Goal: Information Seeking & Learning: Learn about a topic

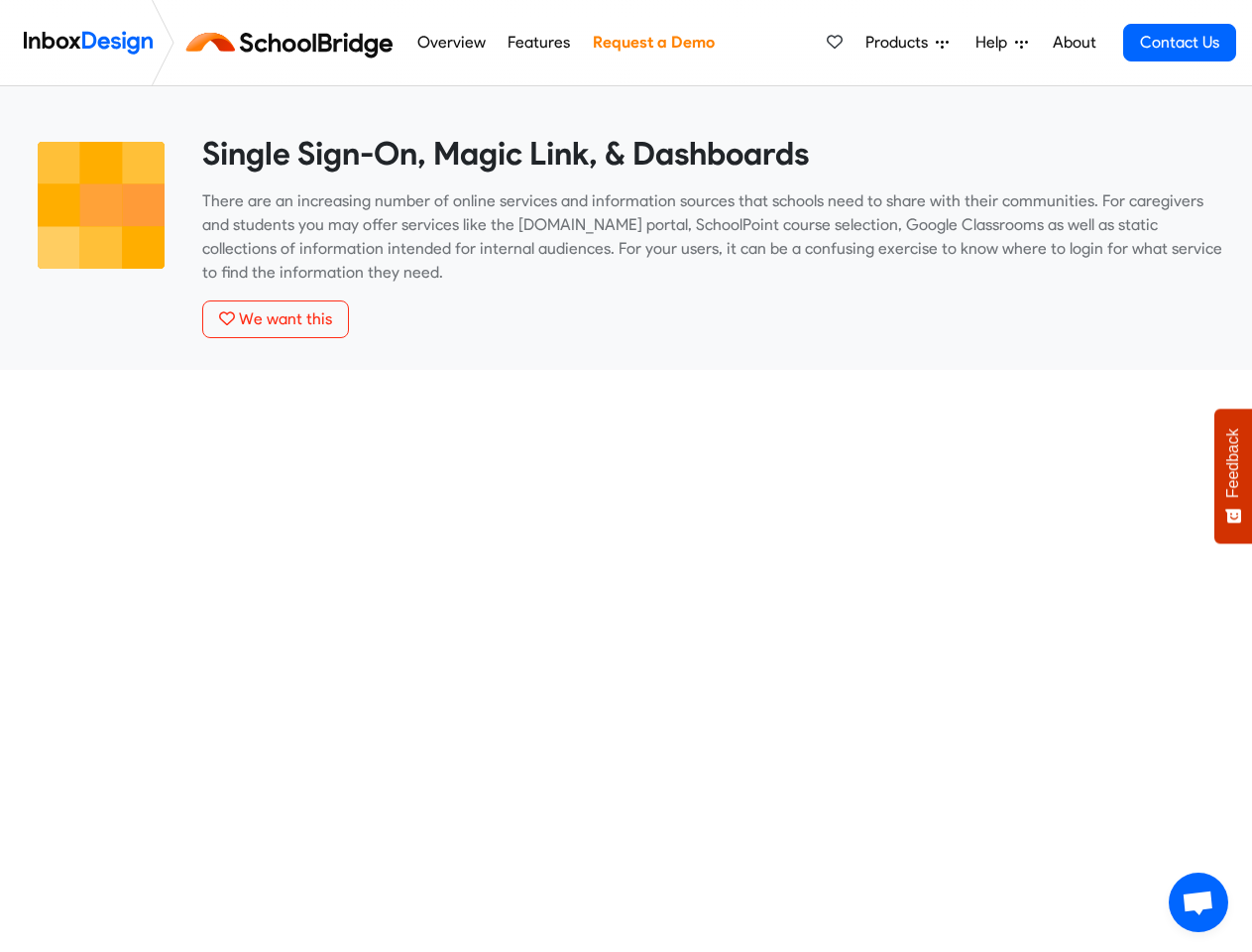
click at [908, 43] on span "Products" at bounding box center [900, 43] width 71 height 24
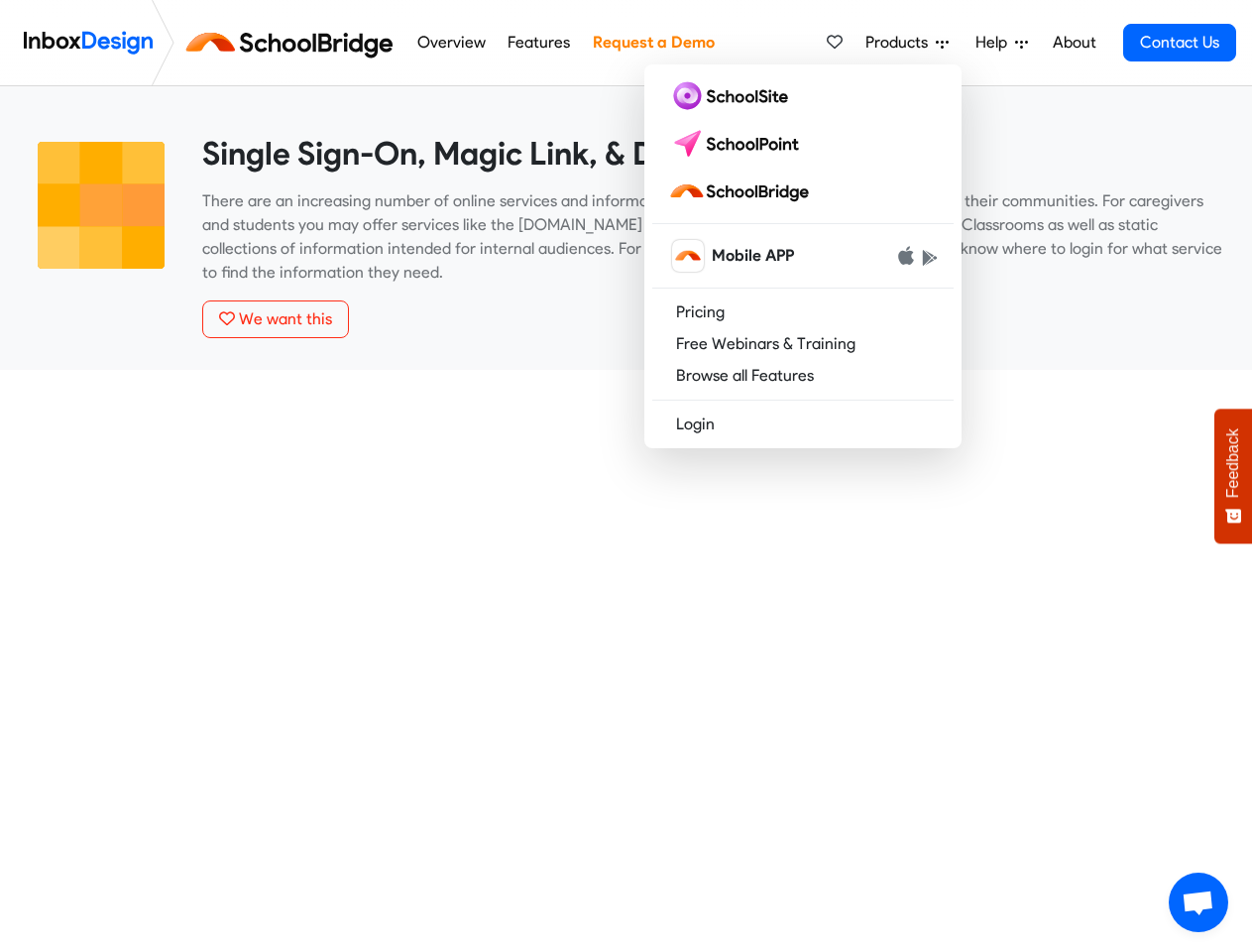
click at [1003, 43] on span "Help" at bounding box center [995, 43] width 40 height 24
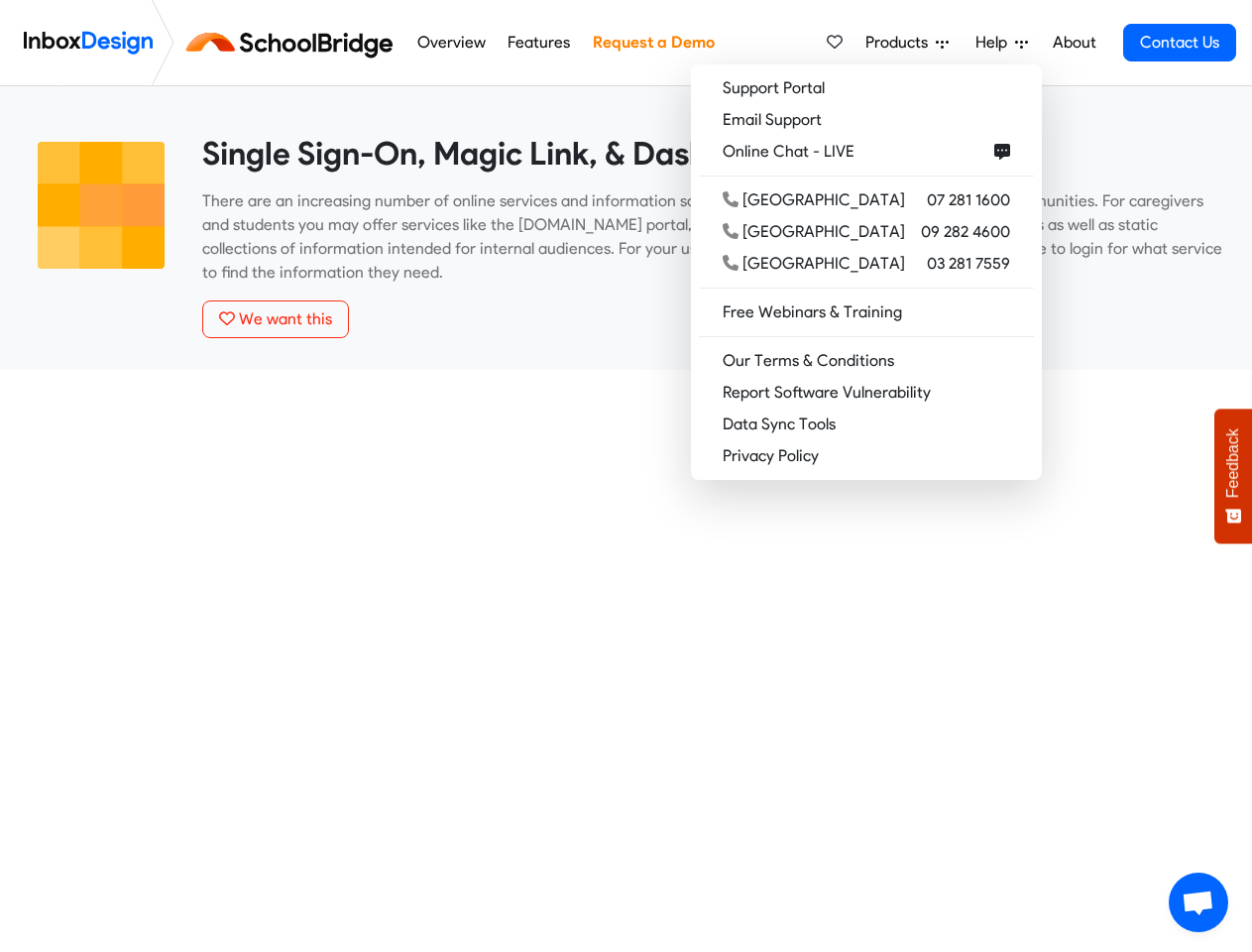
click at [1233, 476] on span "Feedback" at bounding box center [1233, 463] width 18 height 70
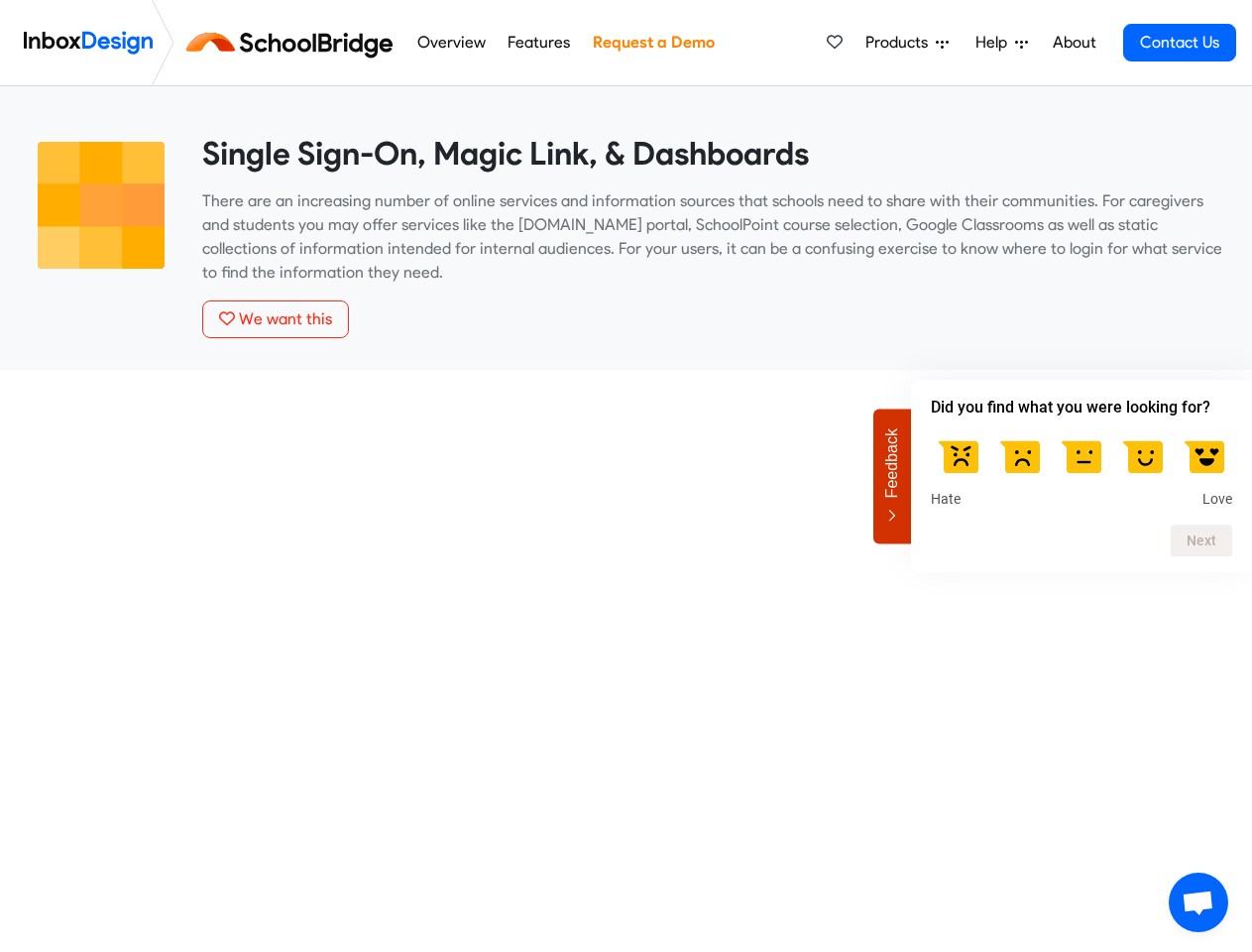
click at [1198, 902] on span "Open chat" at bounding box center [1197, 904] width 33 height 28
